Goal: Task Accomplishment & Management: Manage account settings

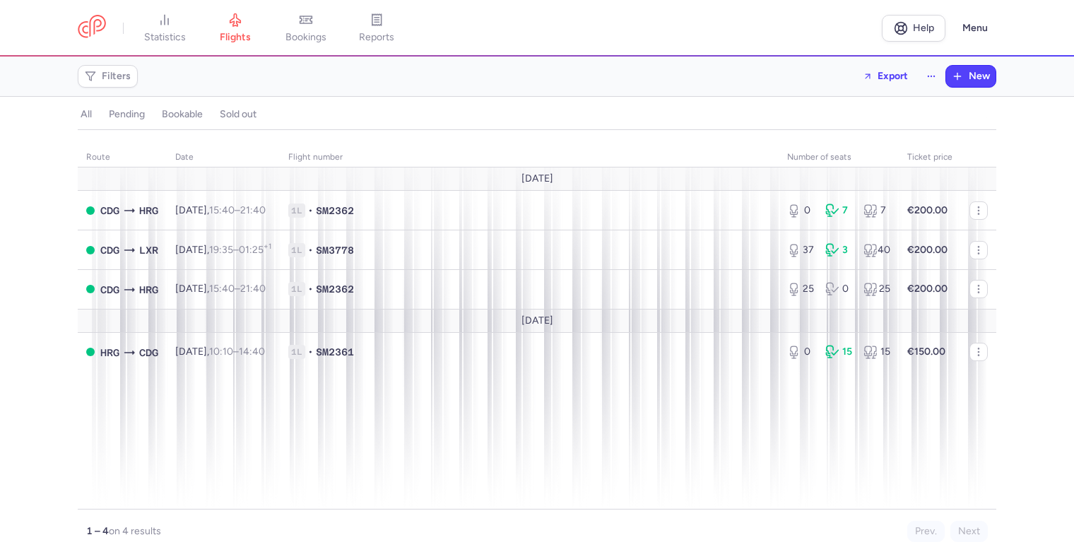
click at [981, 285] on icon "button" at bounding box center [978, 288] width 11 height 11
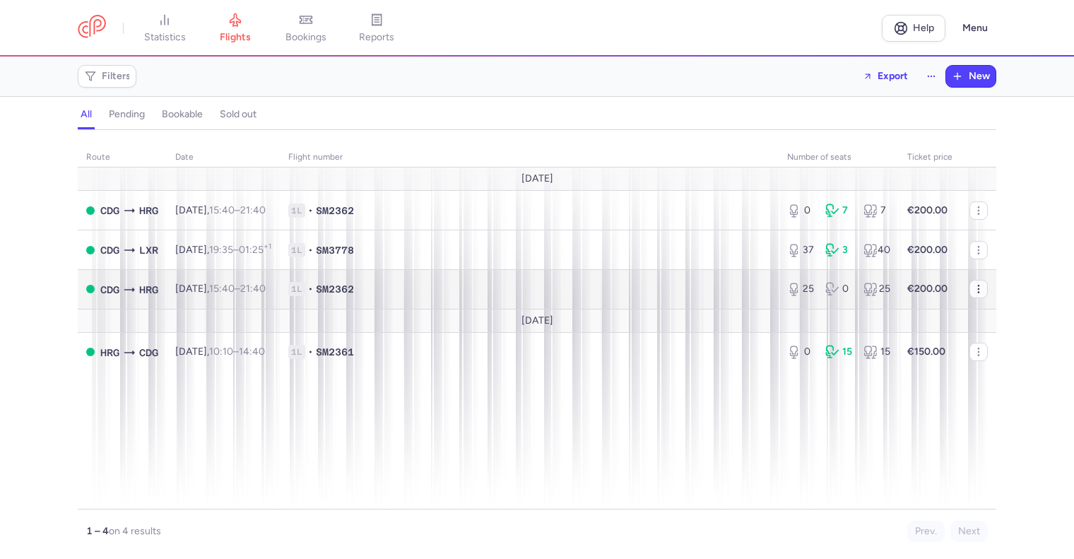
click at [979, 291] on icon "button" at bounding box center [978, 288] width 11 height 11
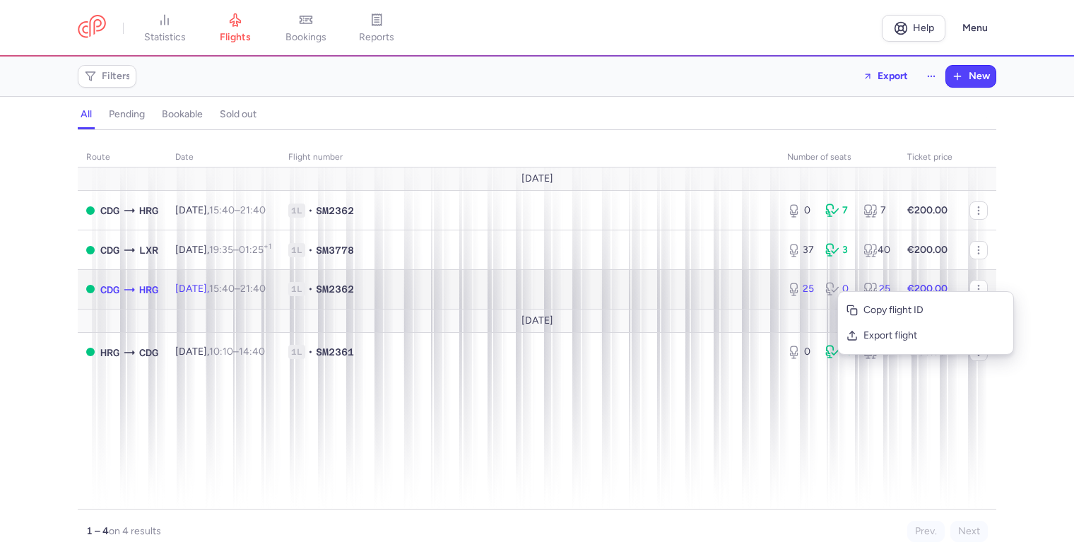
click at [814, 292] on div "25" at bounding box center [800, 289] width 27 height 14
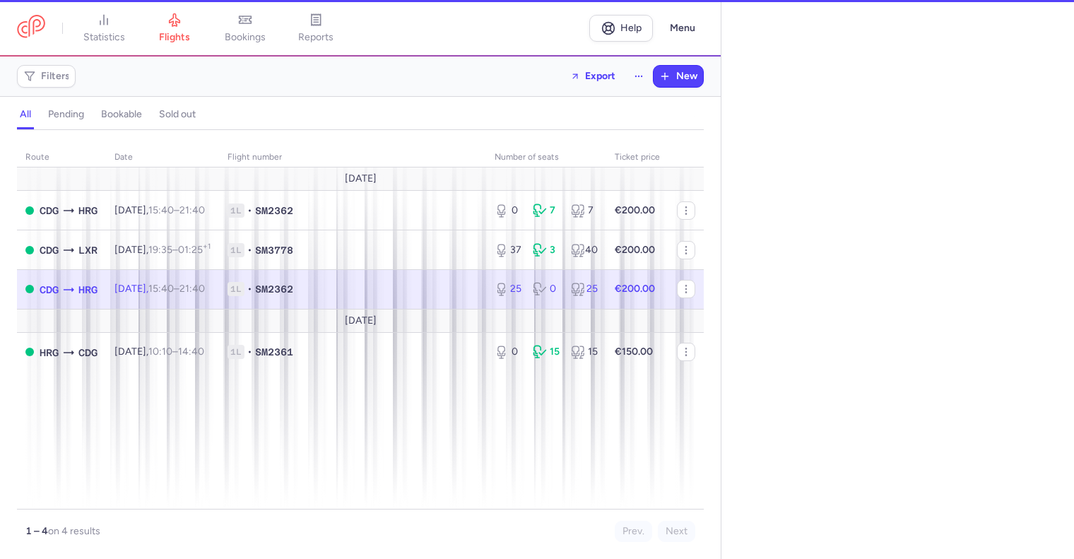
select select "days"
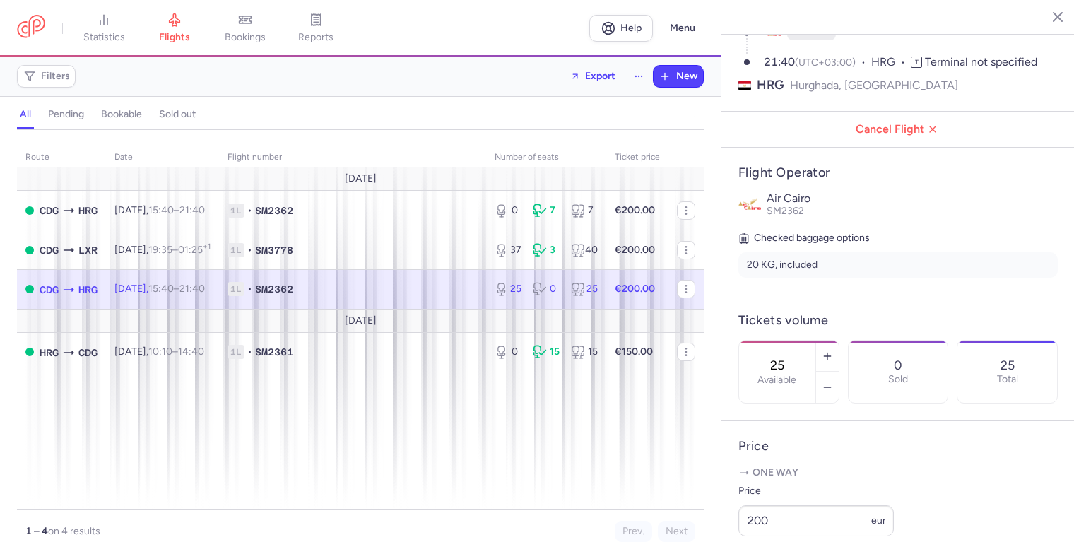
scroll to position [353, 0]
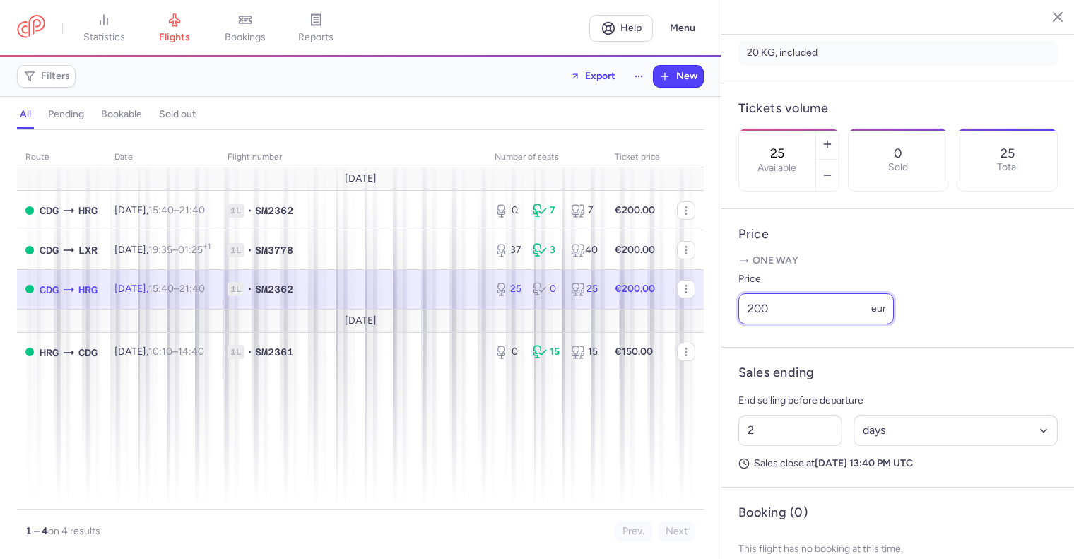
click at [761, 324] on input "200" at bounding box center [815, 308] width 155 height 31
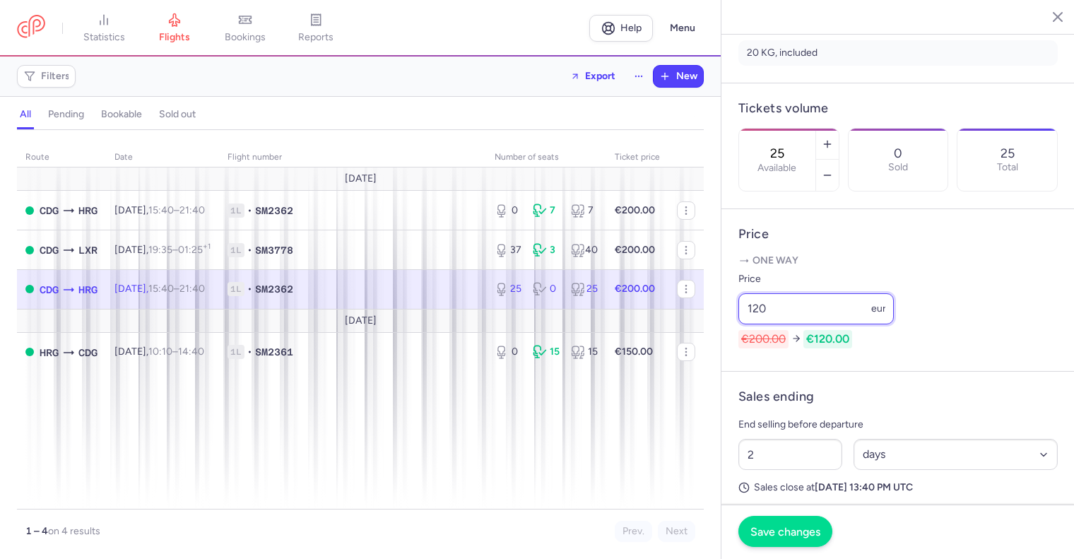
type input "120"
click at [800, 535] on span "Save changes" at bounding box center [785, 531] width 70 height 13
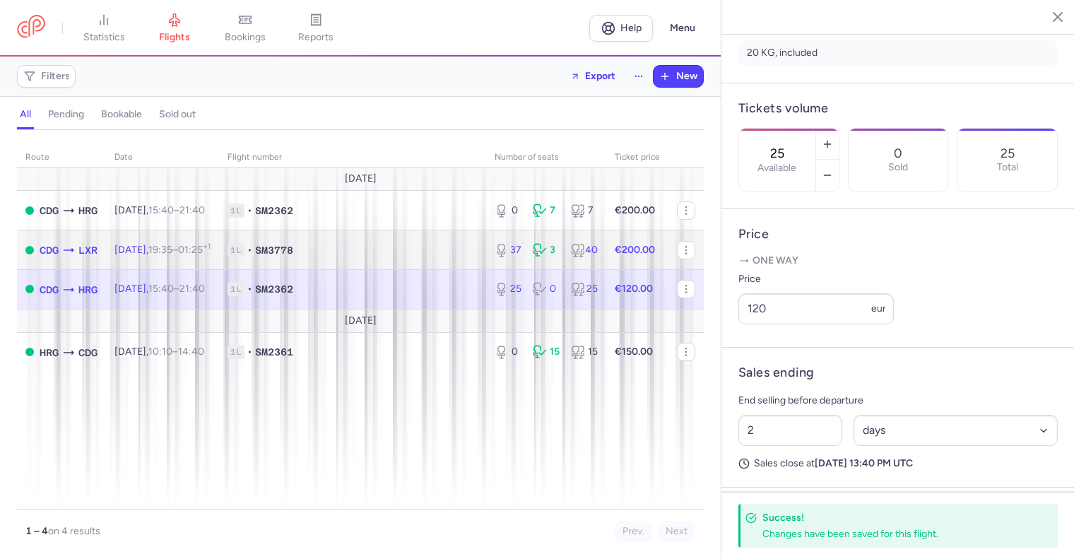
click at [203, 251] on span "19:35 – 01:25 +1" at bounding box center [179, 250] width 62 height 12
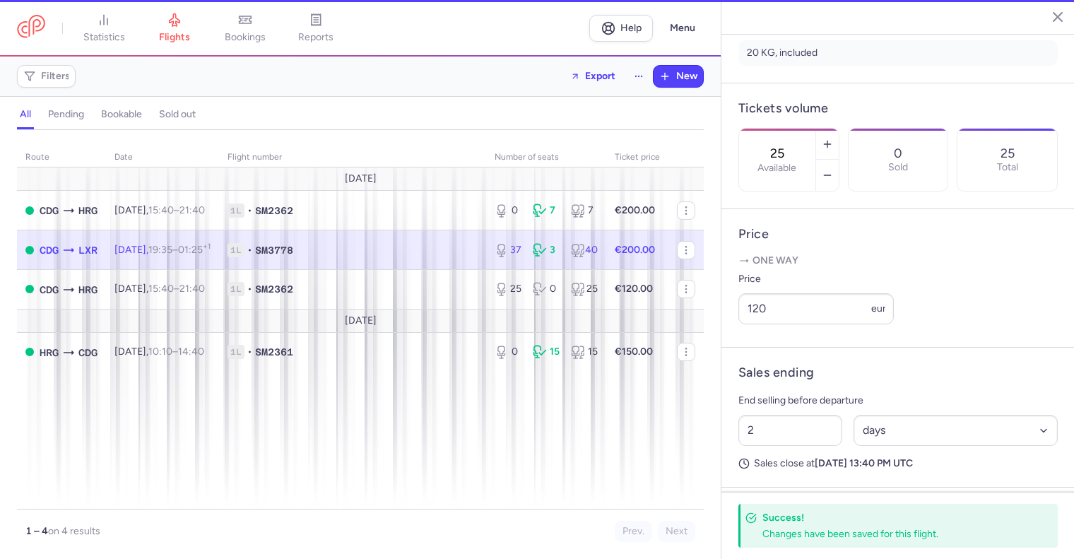
type input "37"
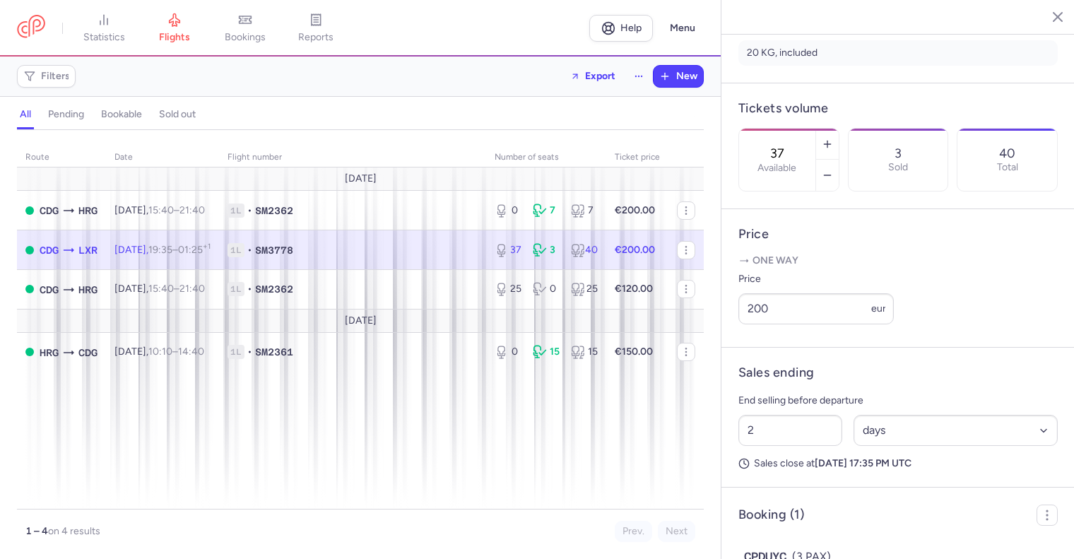
click at [414, 252] on span "1L • SM3778" at bounding box center [352, 250] width 250 height 14
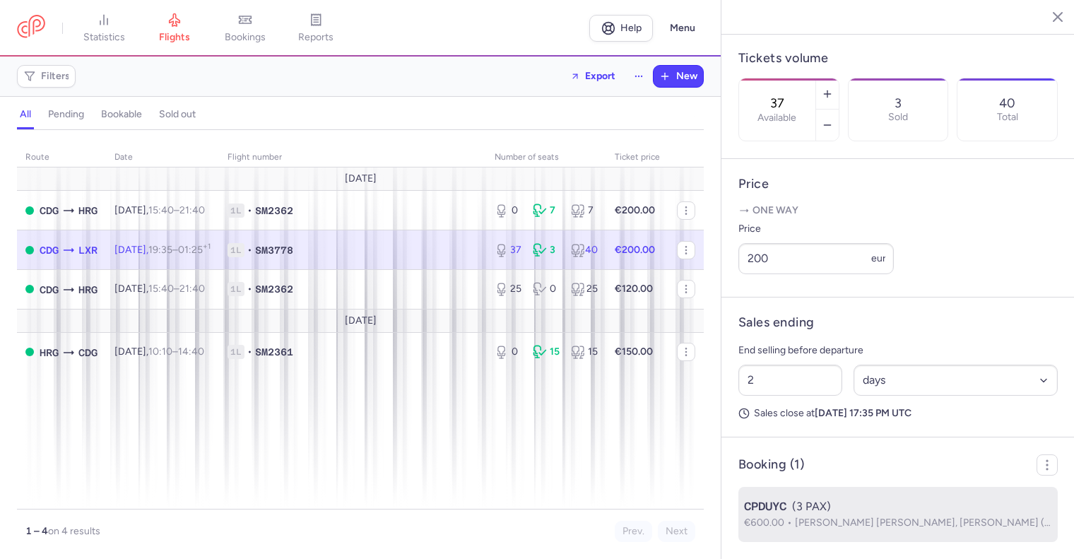
click at [917, 525] on span "[PERSON_NAME] [PERSON_NAME], [PERSON_NAME] (+1)" at bounding box center [928, 522] width 266 height 12
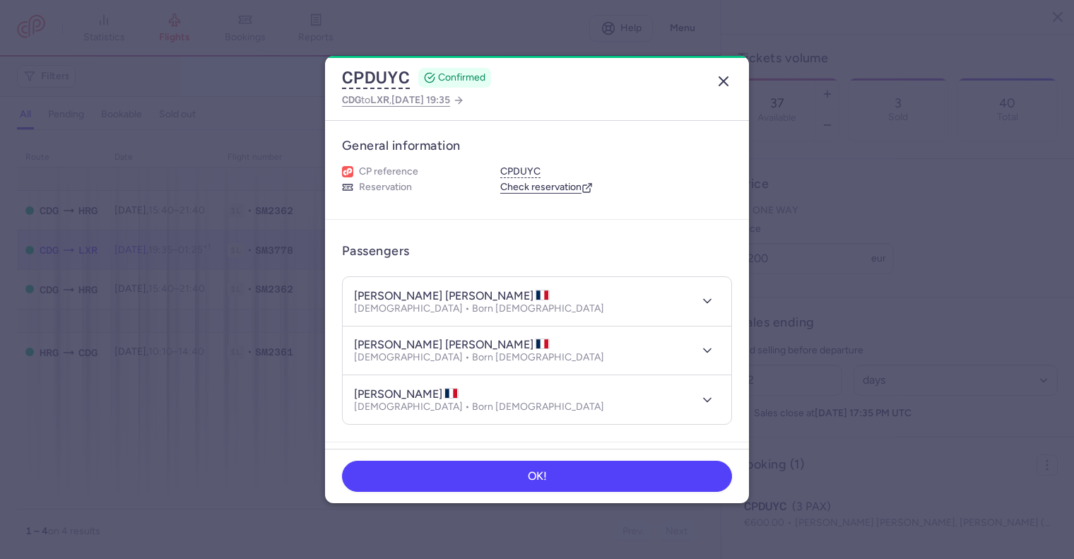
click at [725, 82] on line "button" at bounding box center [723, 81] width 8 height 8
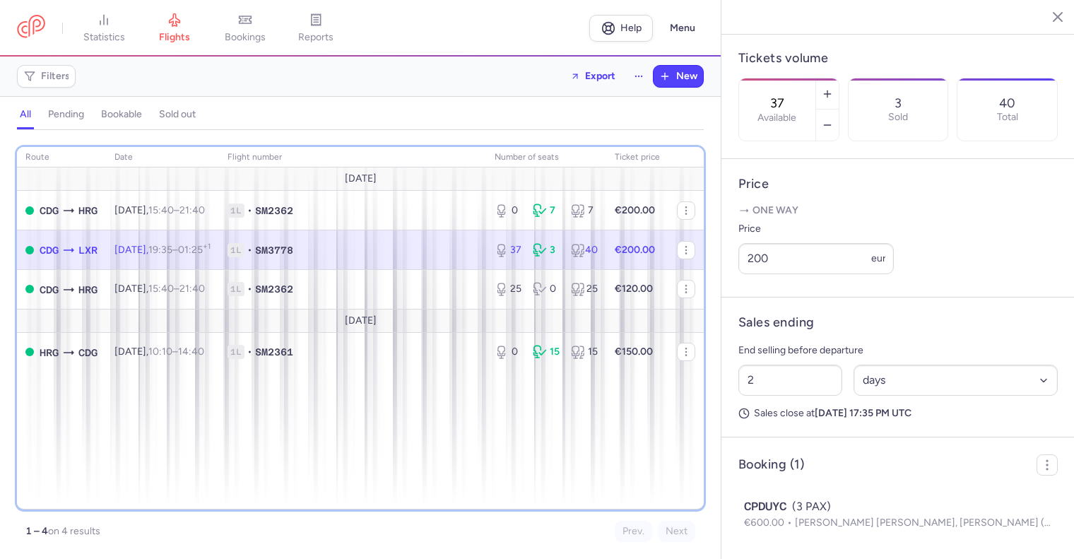
click at [88, 396] on div "route date Flight number number of seats Ticket price [DATE] CDG HRG [DATE] 15:…" at bounding box center [360, 328] width 687 height 362
